Goal: Information Seeking & Learning: Learn about a topic

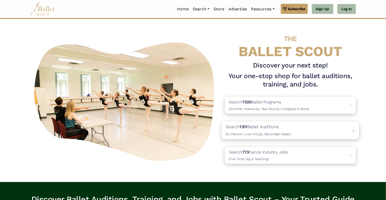
click at [269, 132] on p "Search 1311 Ballet Auditions (In-Person, Live Virtual, Recorded Video)" at bounding box center [258, 131] width 65 height 14
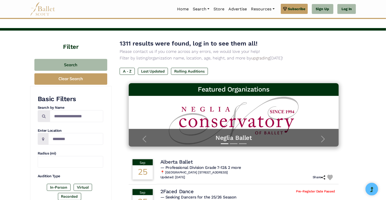
scroll to position [25, 0]
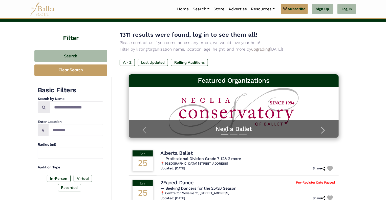
click at [324, 130] on span "button" at bounding box center [323, 130] width 8 height 8
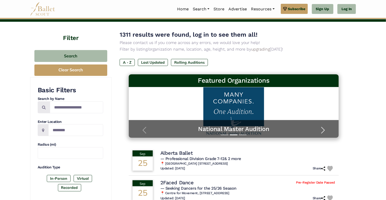
click at [324, 130] on span "button" at bounding box center [323, 130] width 8 height 8
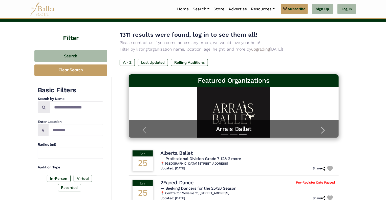
click at [324, 130] on span "button" at bounding box center [323, 130] width 8 height 8
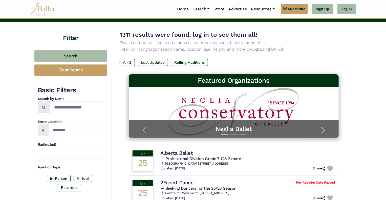
click at [324, 130] on span "button" at bounding box center [323, 130] width 8 height 8
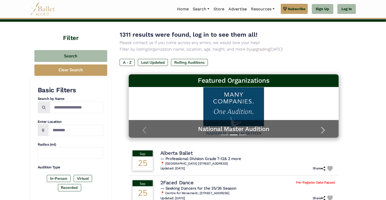
click at [324, 130] on span "button" at bounding box center [323, 130] width 8 height 8
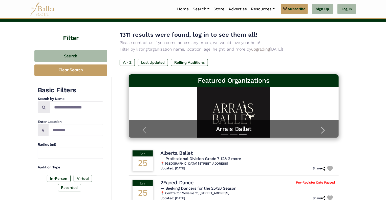
click at [324, 130] on span "button" at bounding box center [323, 130] width 8 height 8
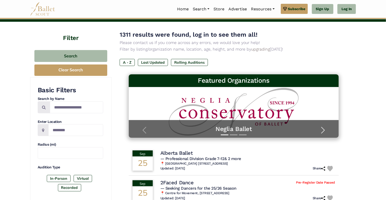
click at [324, 130] on span "button" at bounding box center [323, 130] width 8 height 8
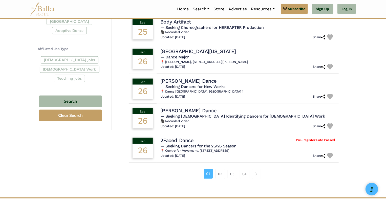
scroll to position [278, 0]
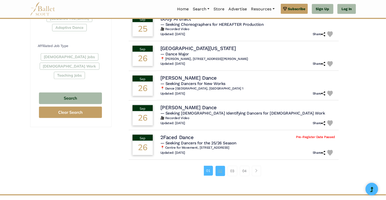
click at [218, 172] on link "02" at bounding box center [220, 171] width 10 height 10
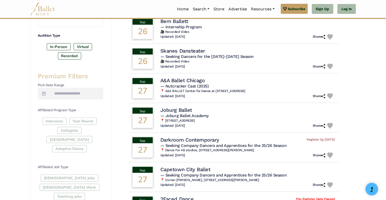
scroll to position [152, 0]
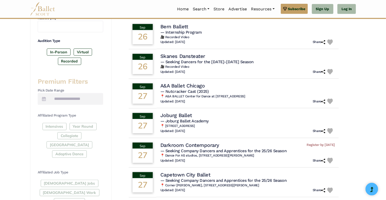
click at [58, 128] on div "Intensives Year Round Collegiate [GEOGRAPHIC_DATA] Adaptive Dance" at bounding box center [71, 141] width 66 height 37
click at [58, 124] on div "Intensives Year Round Collegiate Post High School Adaptive Dance" at bounding box center [71, 141] width 66 height 37
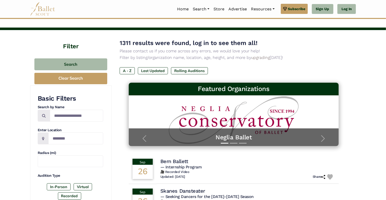
scroll to position [25, 0]
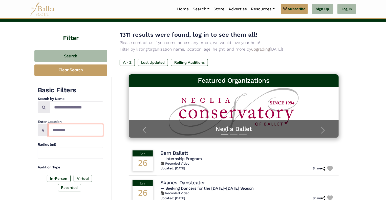
click at [78, 136] on input "Location" at bounding box center [75, 130] width 55 height 12
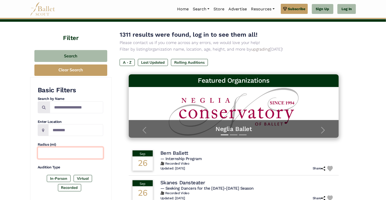
click at [72, 151] on input "text" at bounding box center [71, 153] width 66 height 12
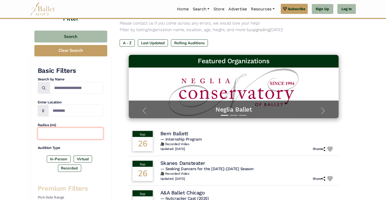
scroll to position [51, 0]
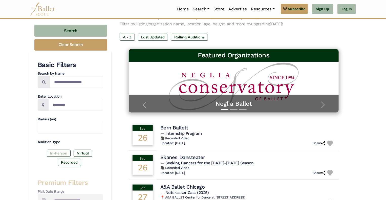
click at [60, 155] on label "In-Person" at bounding box center [59, 153] width 24 height 7
click at [77, 155] on label "Virtual" at bounding box center [83, 153] width 18 height 7
click at [61, 155] on label "In-Person" at bounding box center [59, 153] width 24 height 7
click at [70, 164] on label "Recorded" at bounding box center [69, 162] width 23 height 7
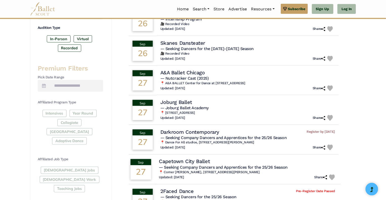
scroll to position [253, 0]
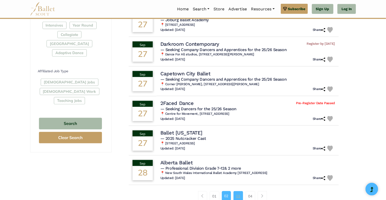
click at [240, 196] on link "03" at bounding box center [238, 196] width 10 height 10
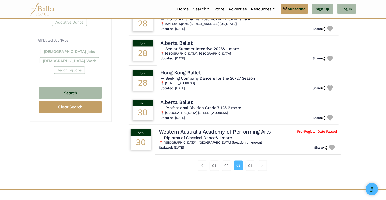
scroll to position [343, 0]
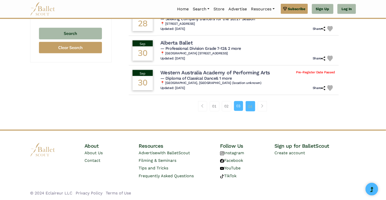
click at [250, 105] on link "04" at bounding box center [251, 106] width 10 height 10
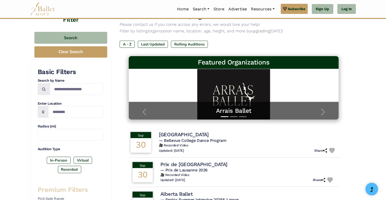
scroll to position [101, 0]
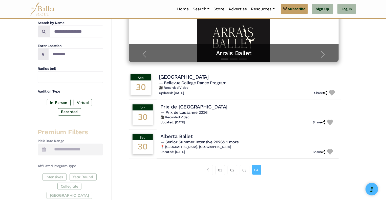
click at [207, 83] on span "— Bellevue College Dance Program" at bounding box center [193, 82] width 68 height 5
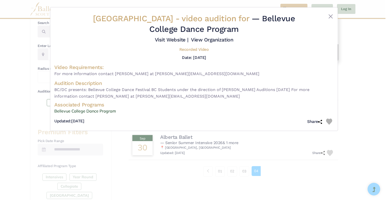
click at [272, 19] on span "— Bellevue College Dance Program" at bounding box center [222, 24] width 146 height 20
click at [176, 39] on link "Visit Website |" at bounding box center [172, 40] width 34 height 6
click at [357, 50] on div "Bellevue College - video audition for — Bellevue College Dance Program Visit We…" at bounding box center [194, 100] width 388 height 200
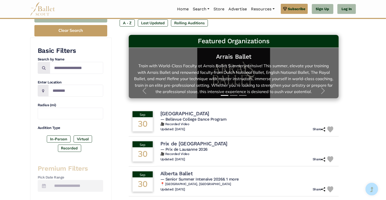
scroll to position [51, 0]
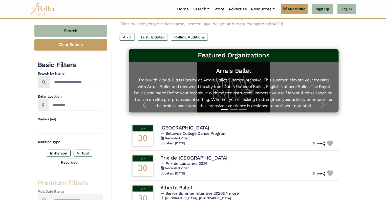
click at [234, 80] on link "Arrais Ballet Train with World-Class Faculty at Arrais Ballet Summer Intensive!…" at bounding box center [234, 87] width 200 height 40
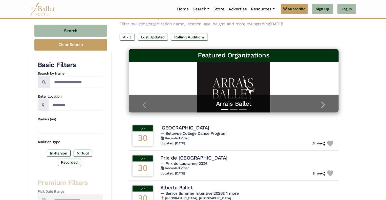
click at [327, 107] on span "button" at bounding box center [323, 105] width 8 height 8
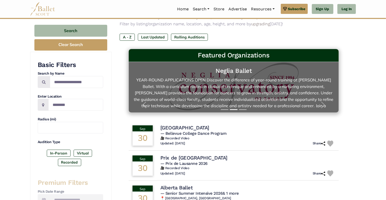
click at [251, 86] on link "Neglia Ballet YEAR-ROUND APPLICATIONS OPEN Discover the difference of year-roun…" at bounding box center [234, 87] width 200 height 40
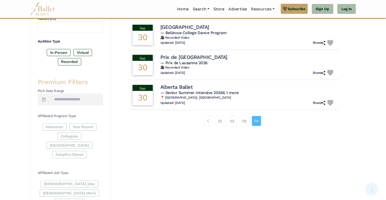
scroll to position [152, 0]
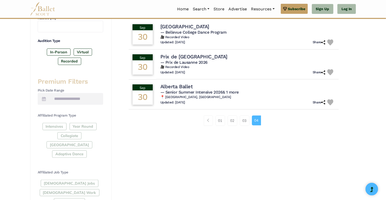
click at [53, 126] on div "Intensives Year Round Collegiate Post High School Adaptive Dance" at bounding box center [71, 141] width 66 height 37
click at [54, 127] on div "Intensives Year Round Collegiate Post High School Adaptive Dance" at bounding box center [71, 141] width 66 height 37
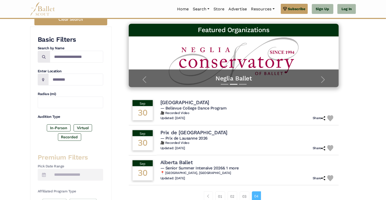
scroll to position [25, 0]
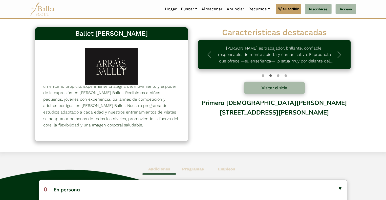
click at [205, 105] on font "Primera [DEMOGRAPHIC_DATA][PERSON_NAME] [STREET_ADDRESS][PERSON_NAME]" at bounding box center [274, 107] width 145 height 17
click at [338, 55] on span "button" at bounding box center [339, 55] width 8 height 8
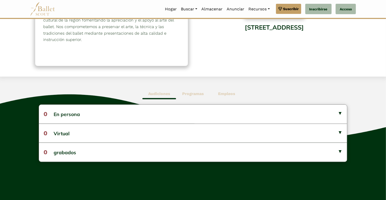
scroll to position [76, 0]
